Goal: Find specific fact

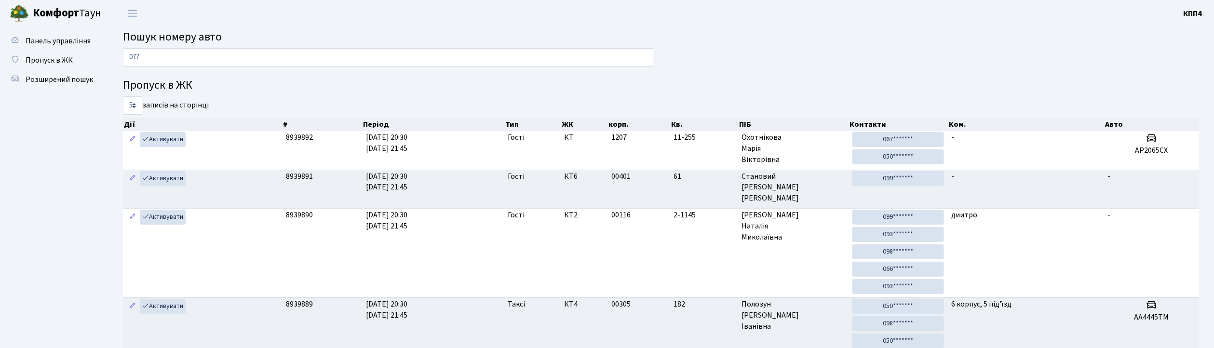
type input "0773"
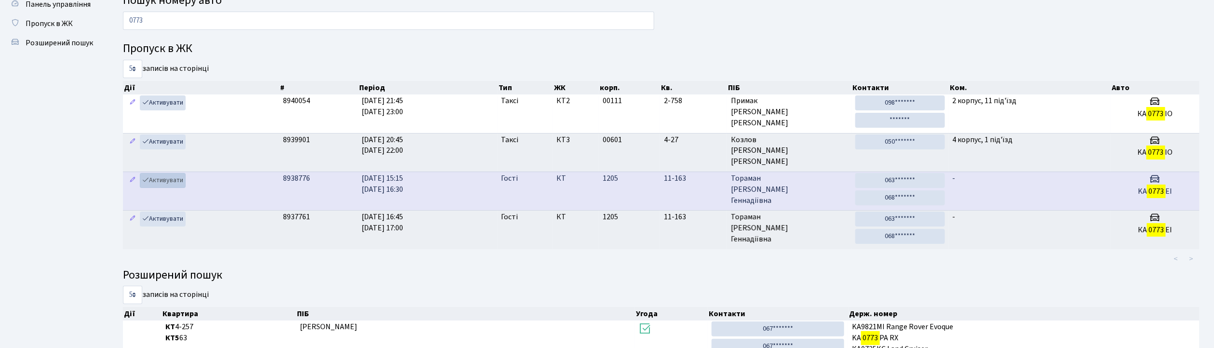
scroll to position [119, 0]
